Goal: Ask a question

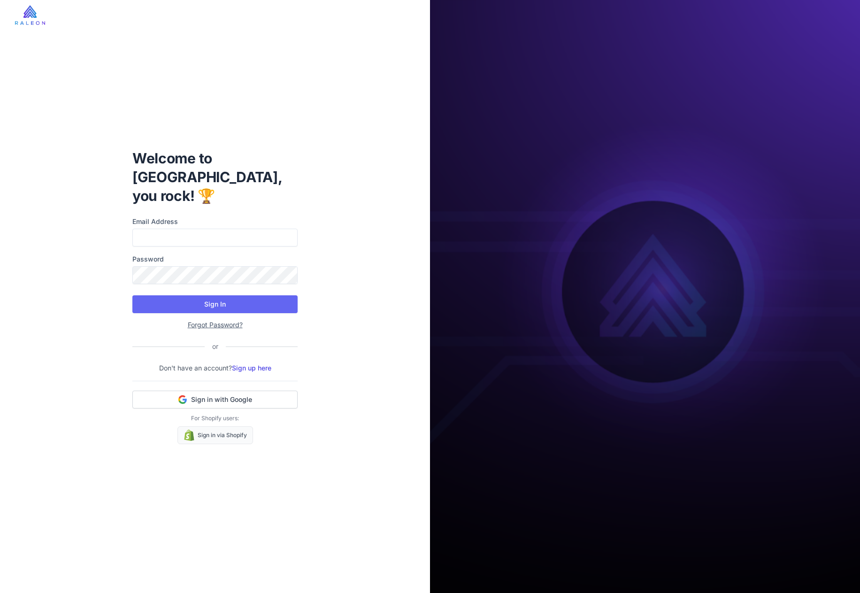
click at [227, 395] on span "Sign in with Google" at bounding box center [221, 399] width 61 height 9
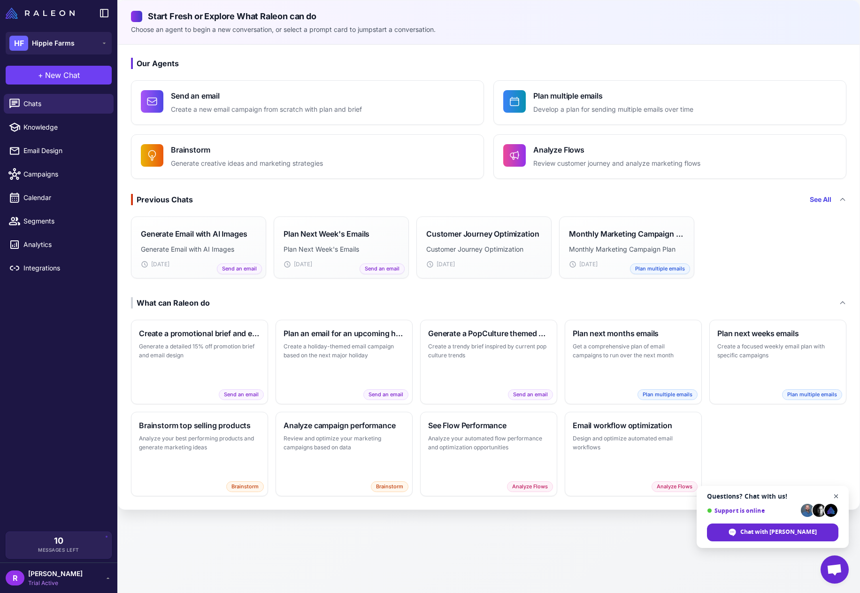
click at [836, 495] on span "Close chat" at bounding box center [836, 496] width 12 height 12
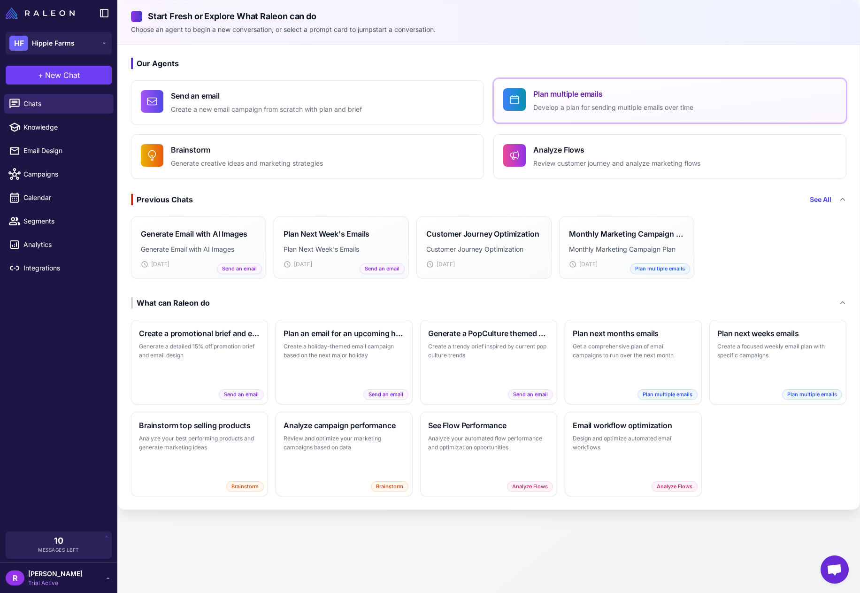
click at [574, 105] on p "Develop a plan for sending multiple emails over time" at bounding box center [613, 107] width 160 height 11
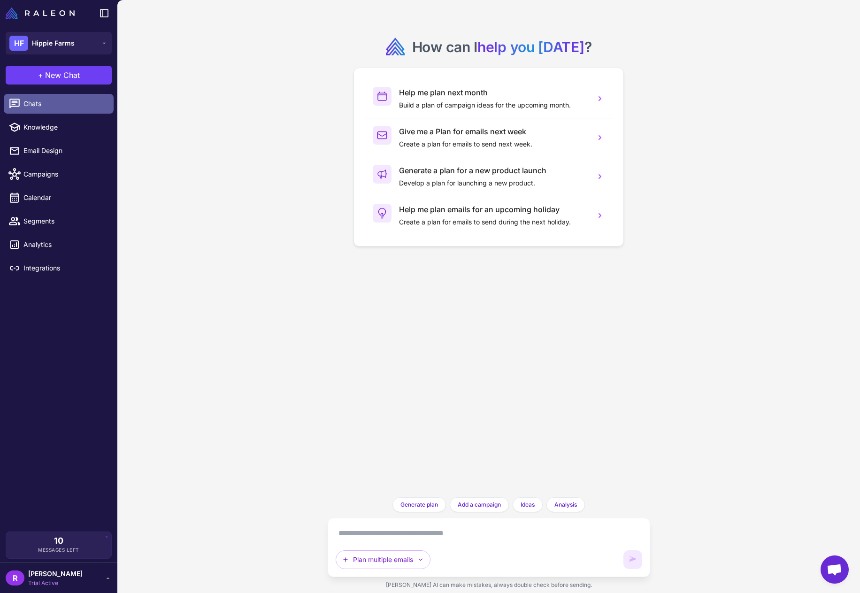
click at [38, 105] on span "Chats" at bounding box center [64, 104] width 83 height 10
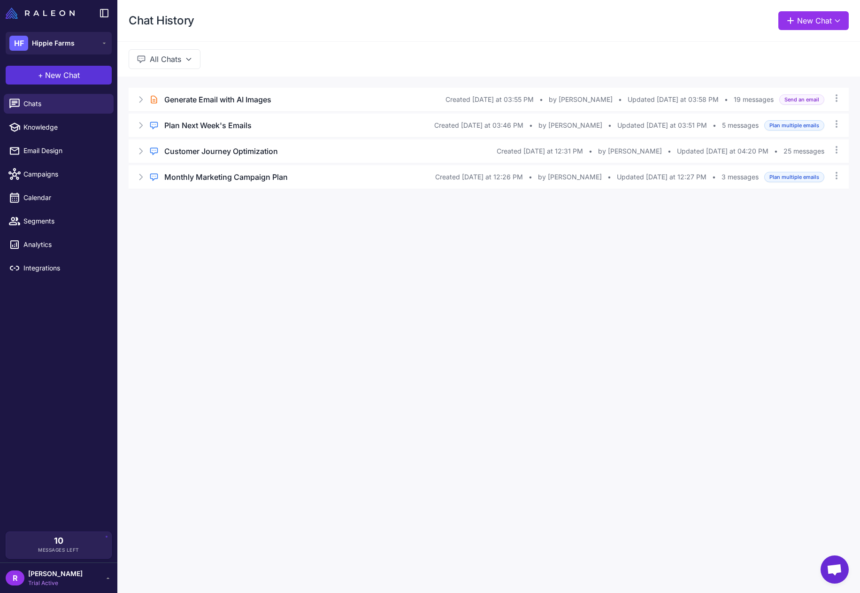
click at [64, 78] on span "New Chat" at bounding box center [62, 74] width 35 height 11
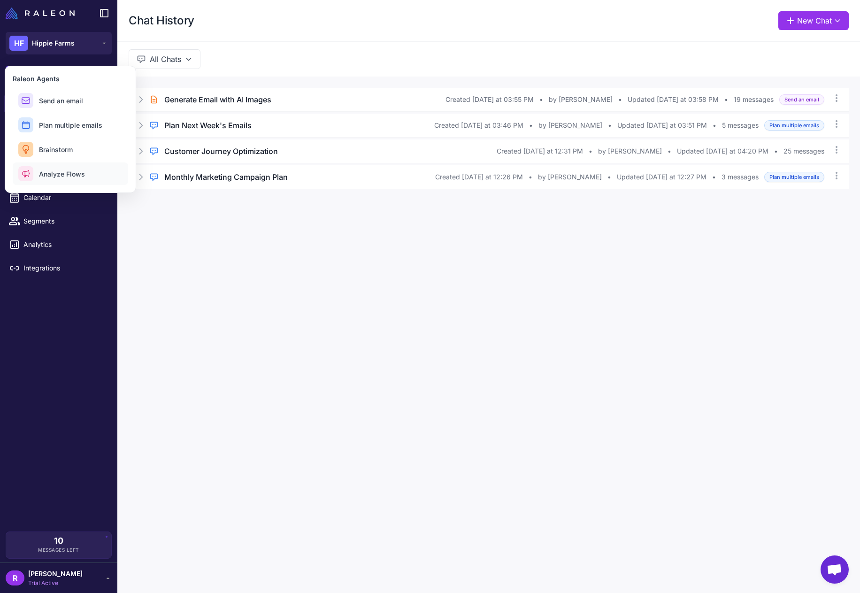
click at [76, 178] on span "Analyze Flows" at bounding box center [62, 174] width 46 height 10
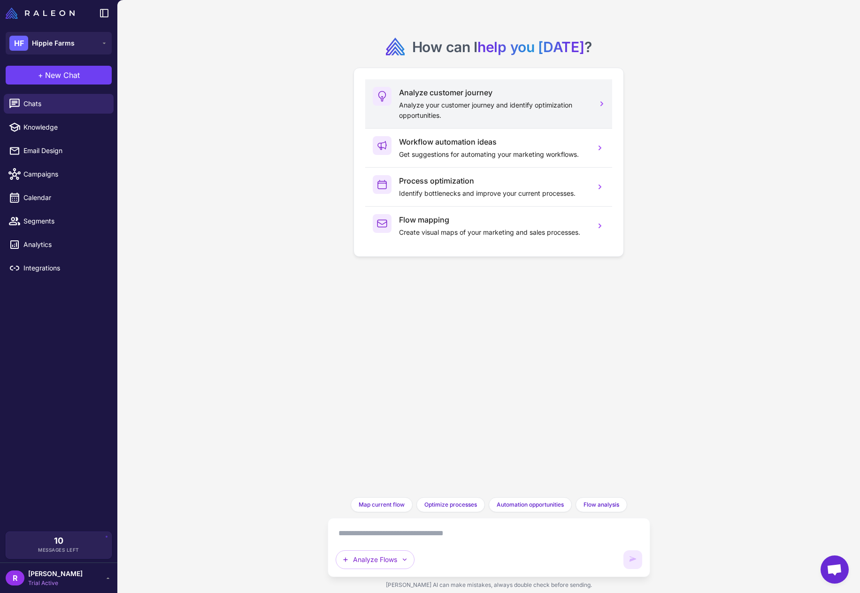
click at [460, 98] on div "Analyze customer journey Analyze your customer journey and identify optimizatio…" at bounding box center [493, 104] width 189 height 34
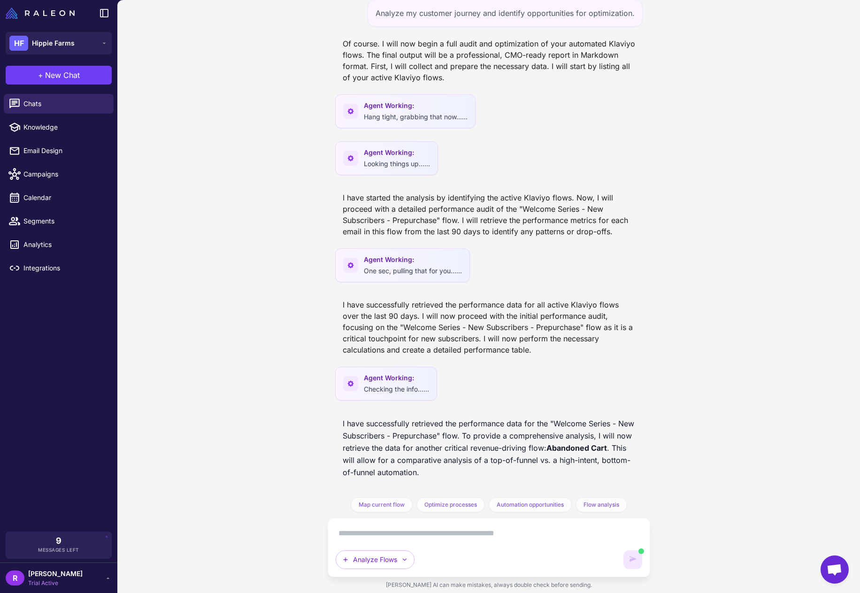
scroll to position [62, 0]
